Goal: Information Seeking & Learning: Find specific fact

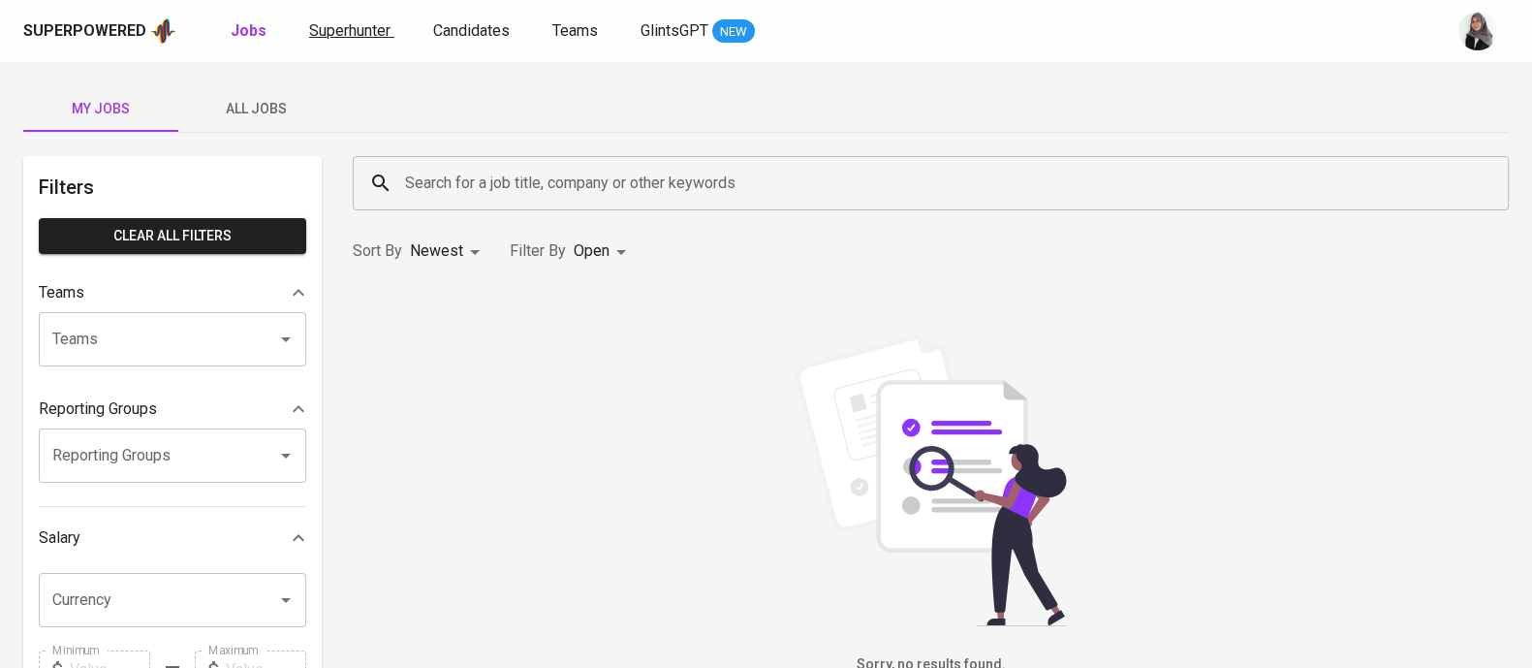
click at [333, 26] on span "Superhunter" at bounding box center [349, 30] width 81 height 18
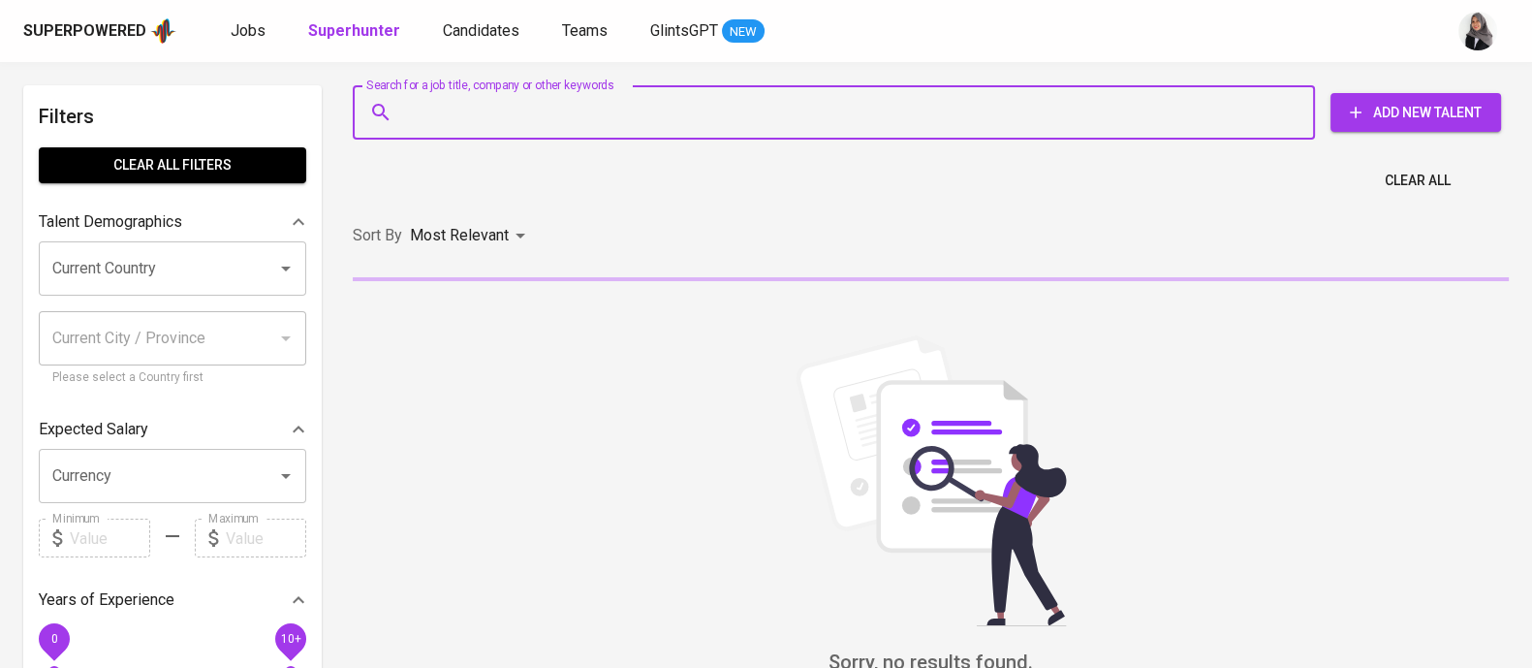
click at [620, 99] on input "Search for a job title, company or other keywords" at bounding box center [838, 112] width 877 height 37
paste input "[EMAIL_ADDRESS][DOMAIN_NAME]"
type input "[EMAIL_ADDRESS][DOMAIN_NAME]"
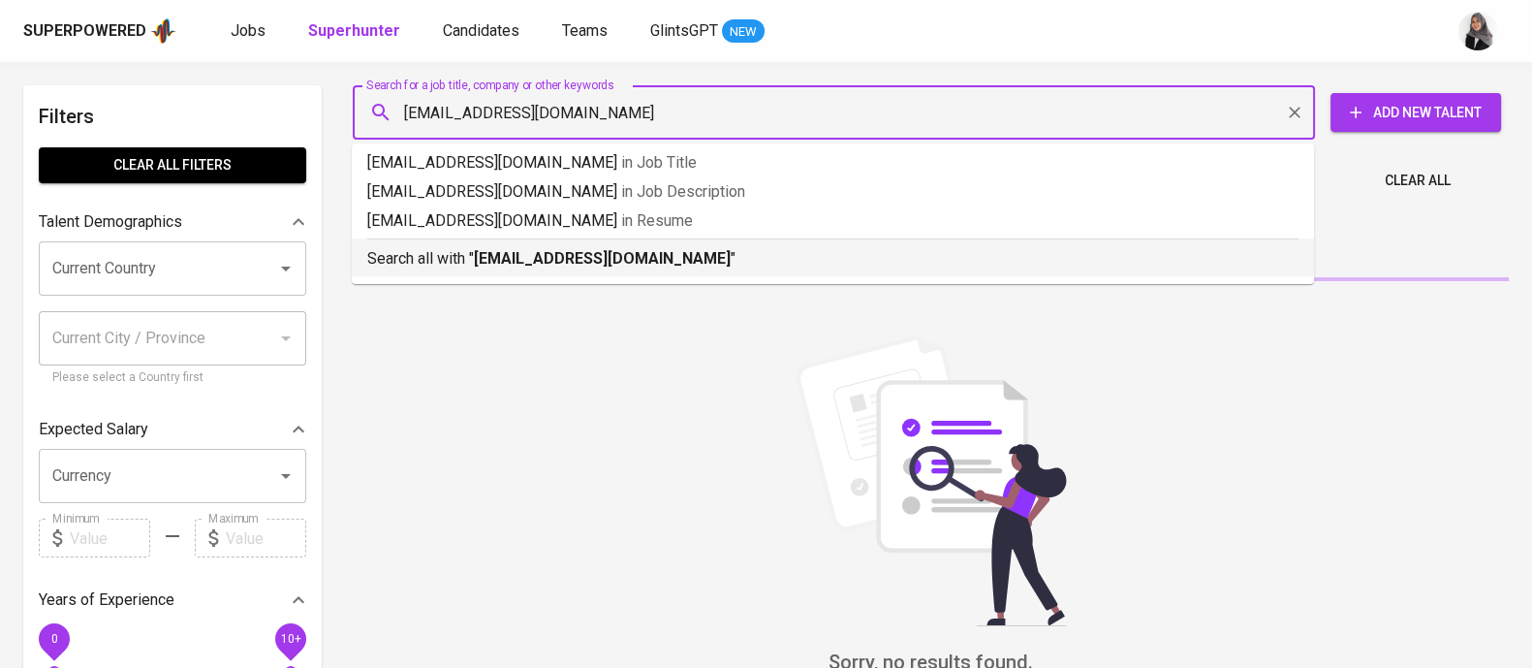
click at [637, 258] on b "[EMAIL_ADDRESS][DOMAIN_NAME]" at bounding box center [602, 258] width 257 height 18
click at [637, 258] on div "Sort By Most Relevant MOST_RELEVANT" at bounding box center [931, 235] width 1180 height 59
